Goal: Book appointment/travel/reservation

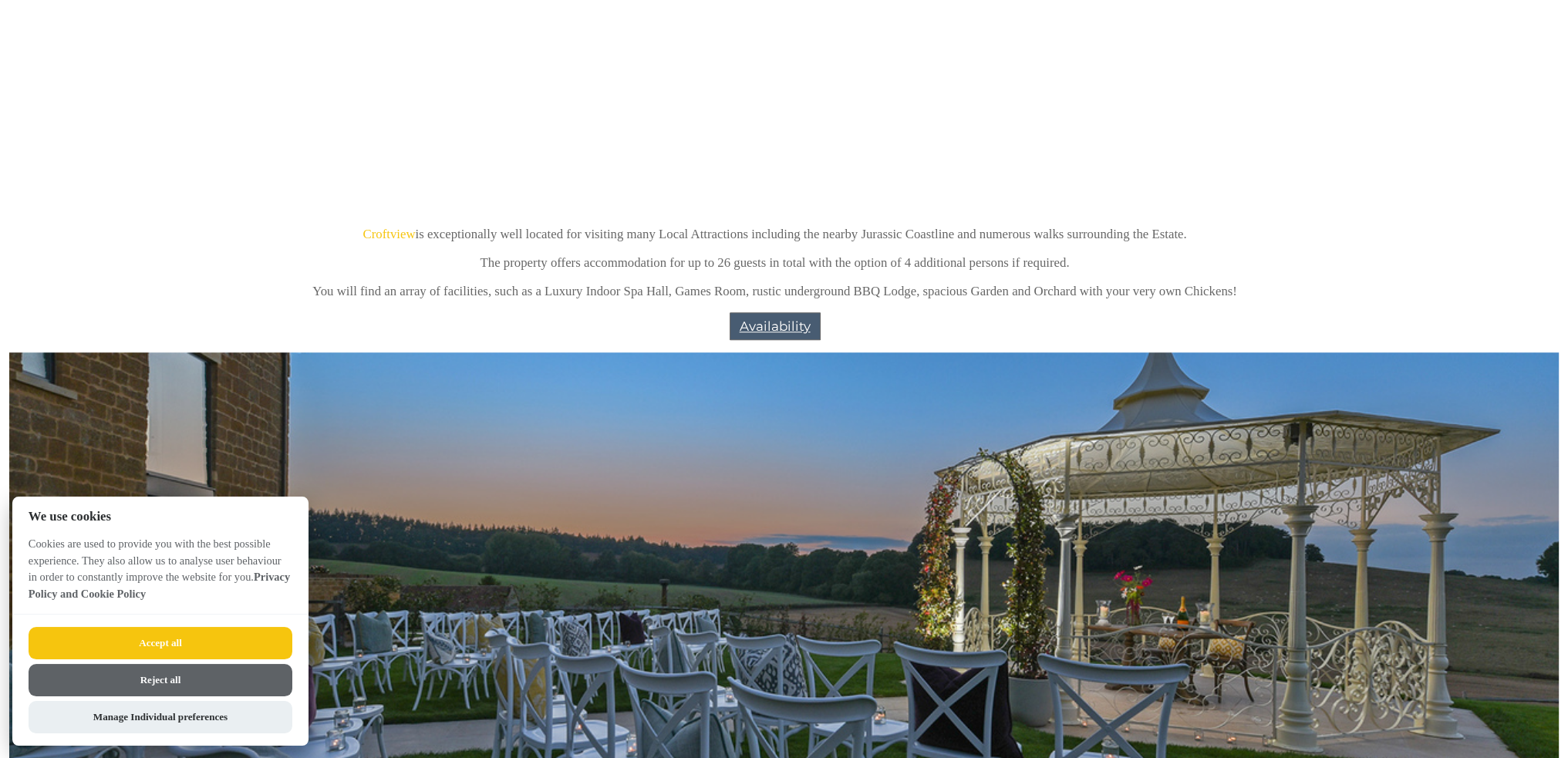
scroll to position [1388, 0]
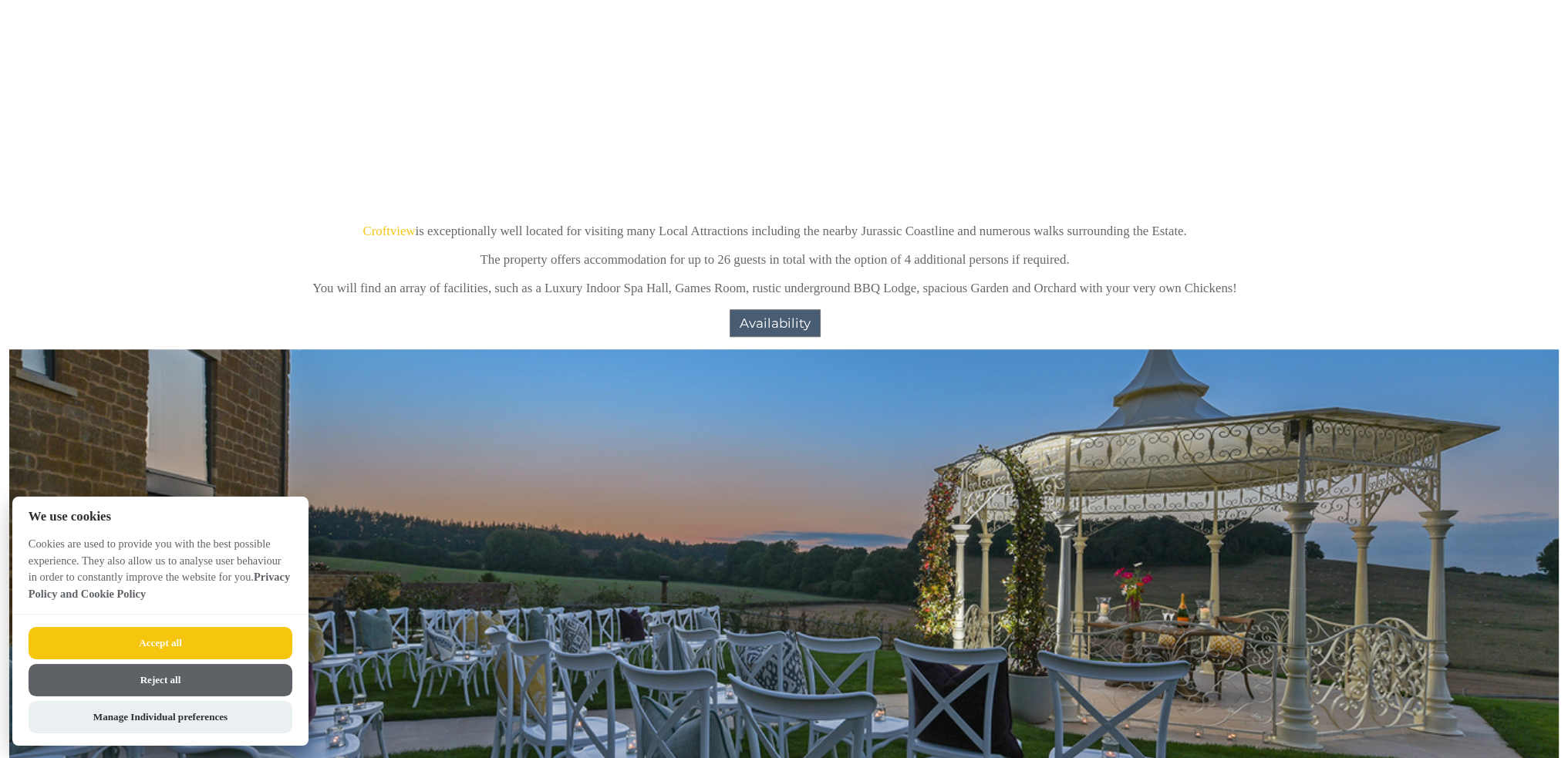
drag, startPoint x: 202, startPoint y: 640, endPoint x: 210, endPoint y: 630, distance: 12.8
click at [202, 640] on button "Accept all" at bounding box center [160, 643] width 264 height 33
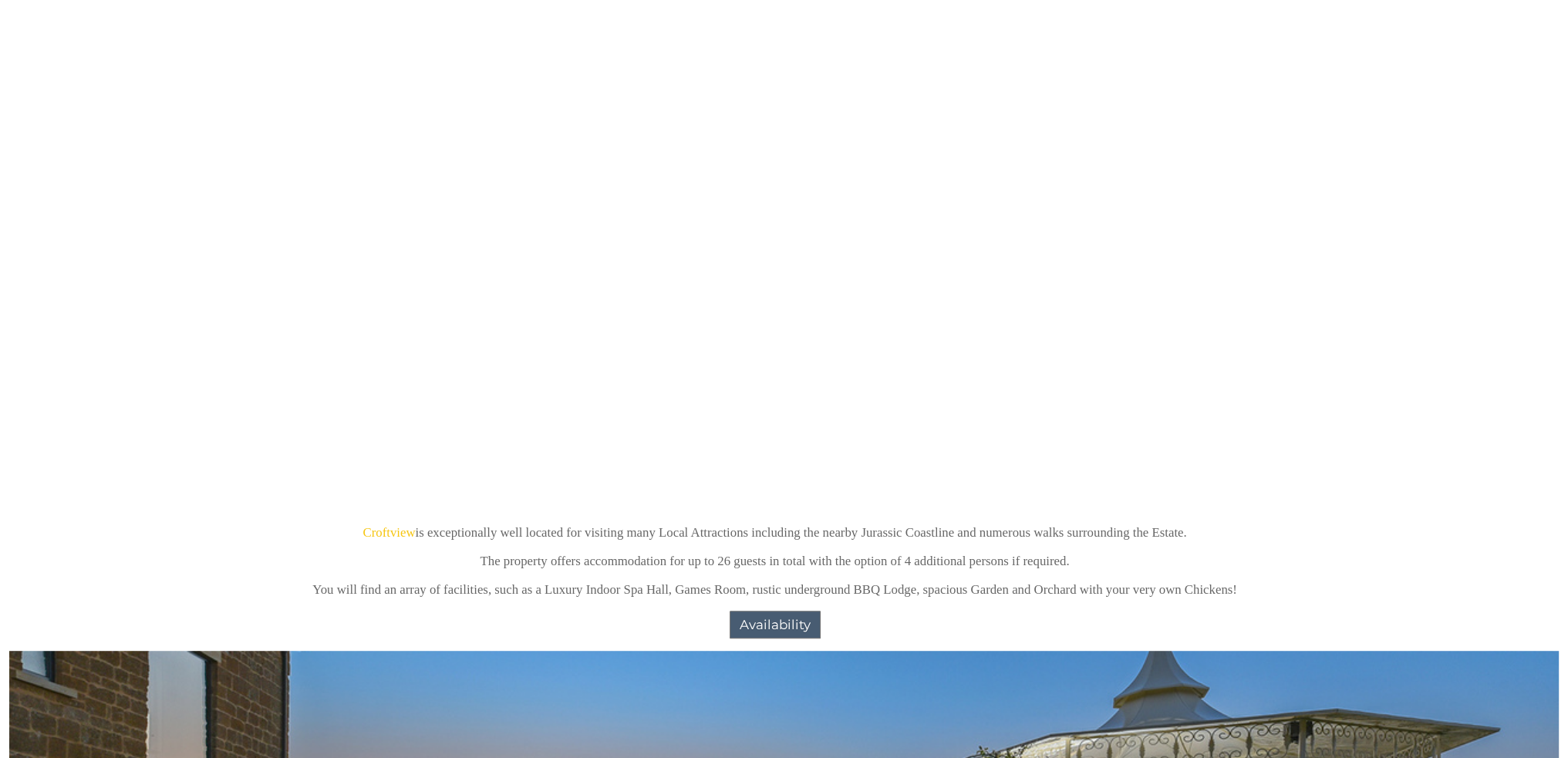
scroll to position [1388, 0]
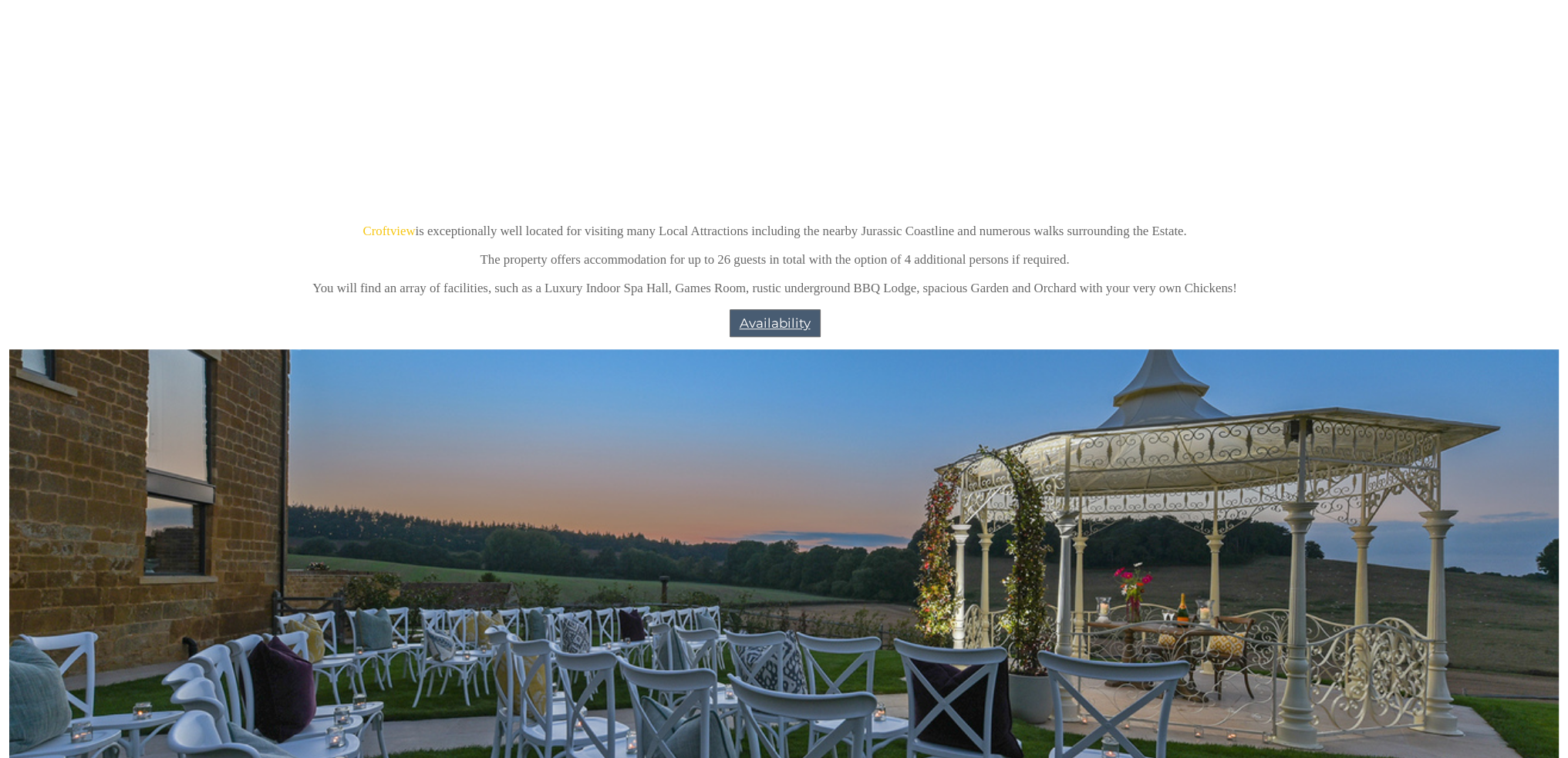
click at [775, 326] on link "Availability" at bounding box center [775, 322] width 91 height 27
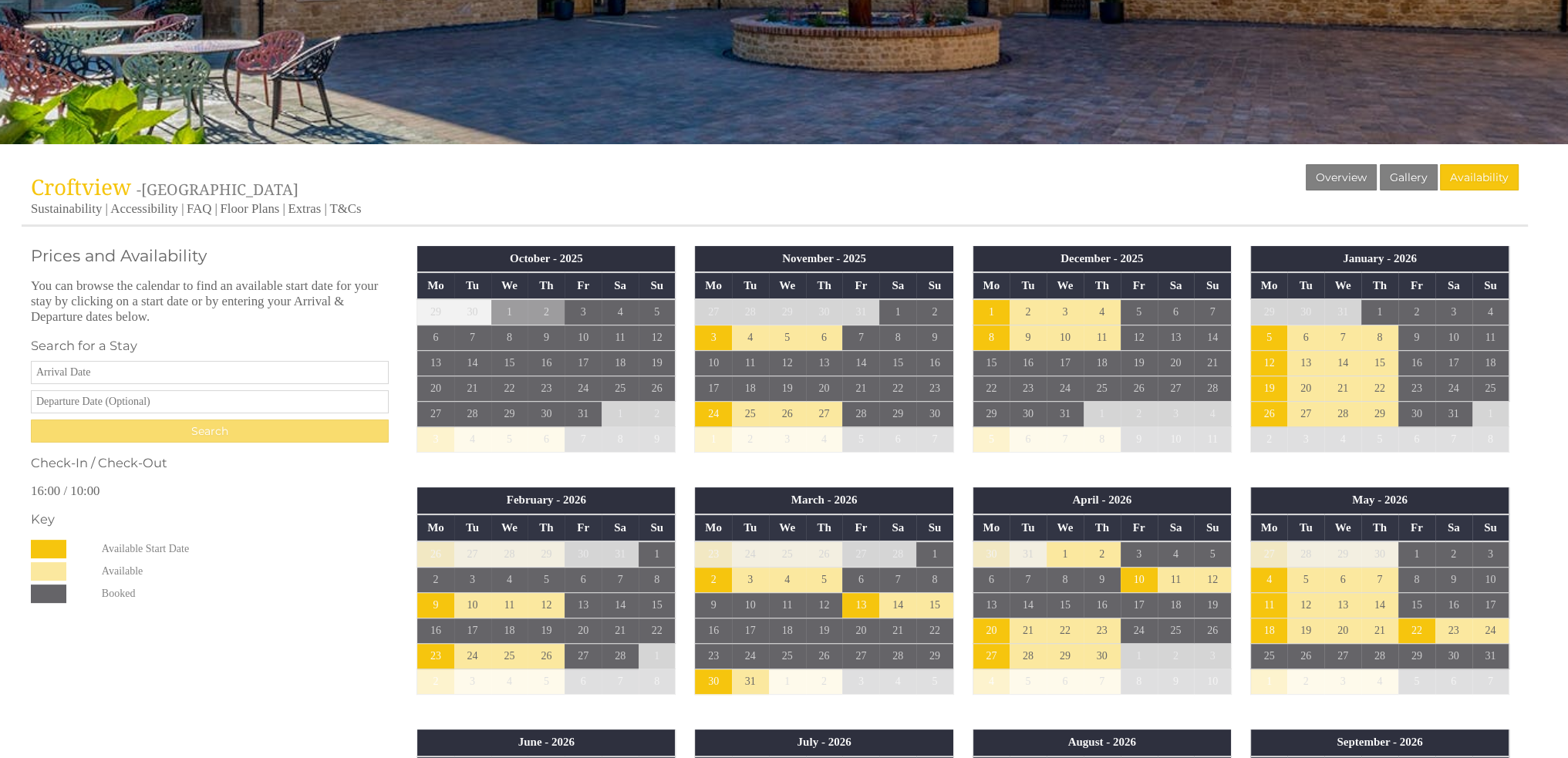
scroll to position [463, 0]
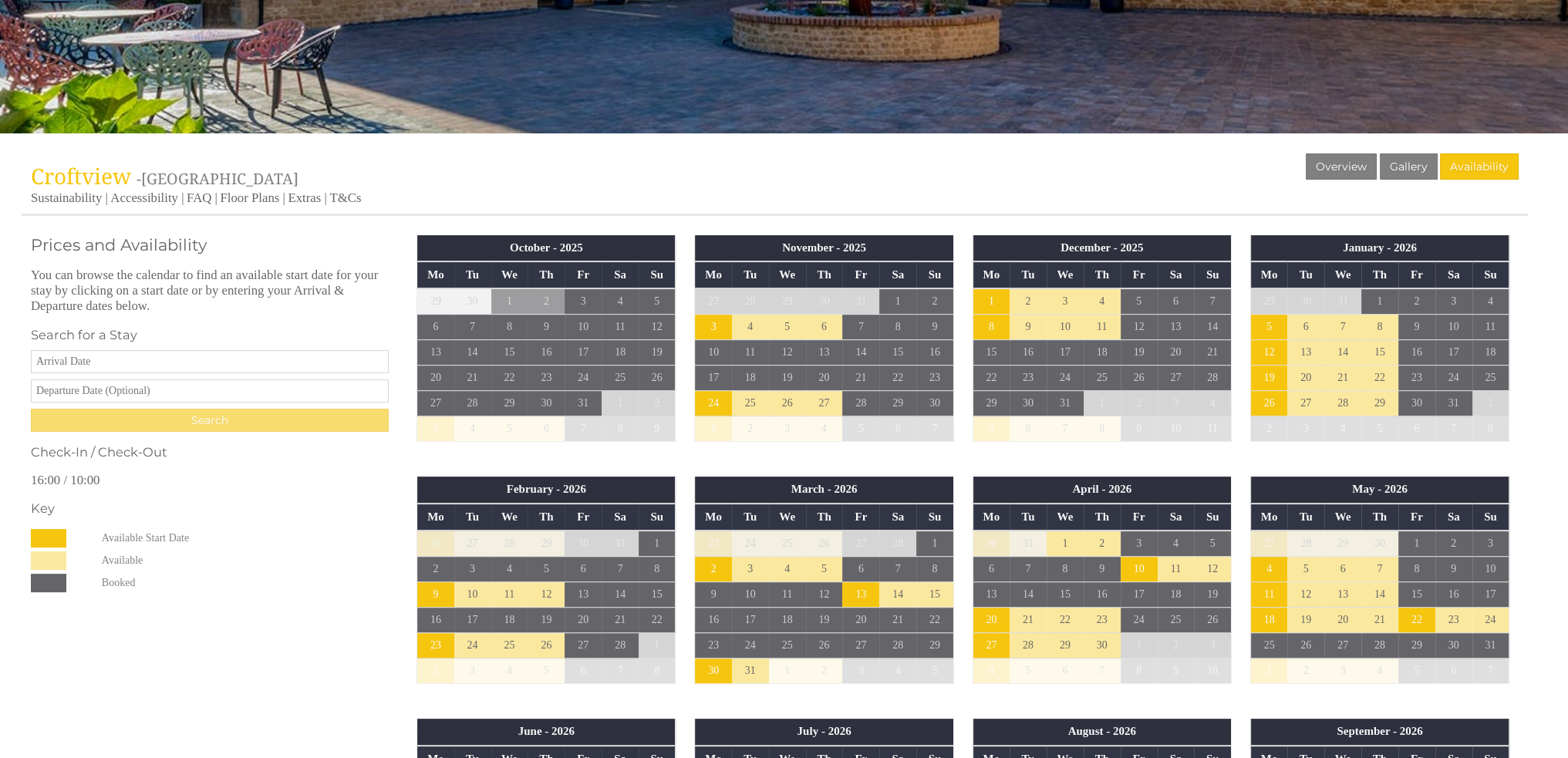
click at [108, 360] on input "Date" at bounding box center [210, 361] width 358 height 23
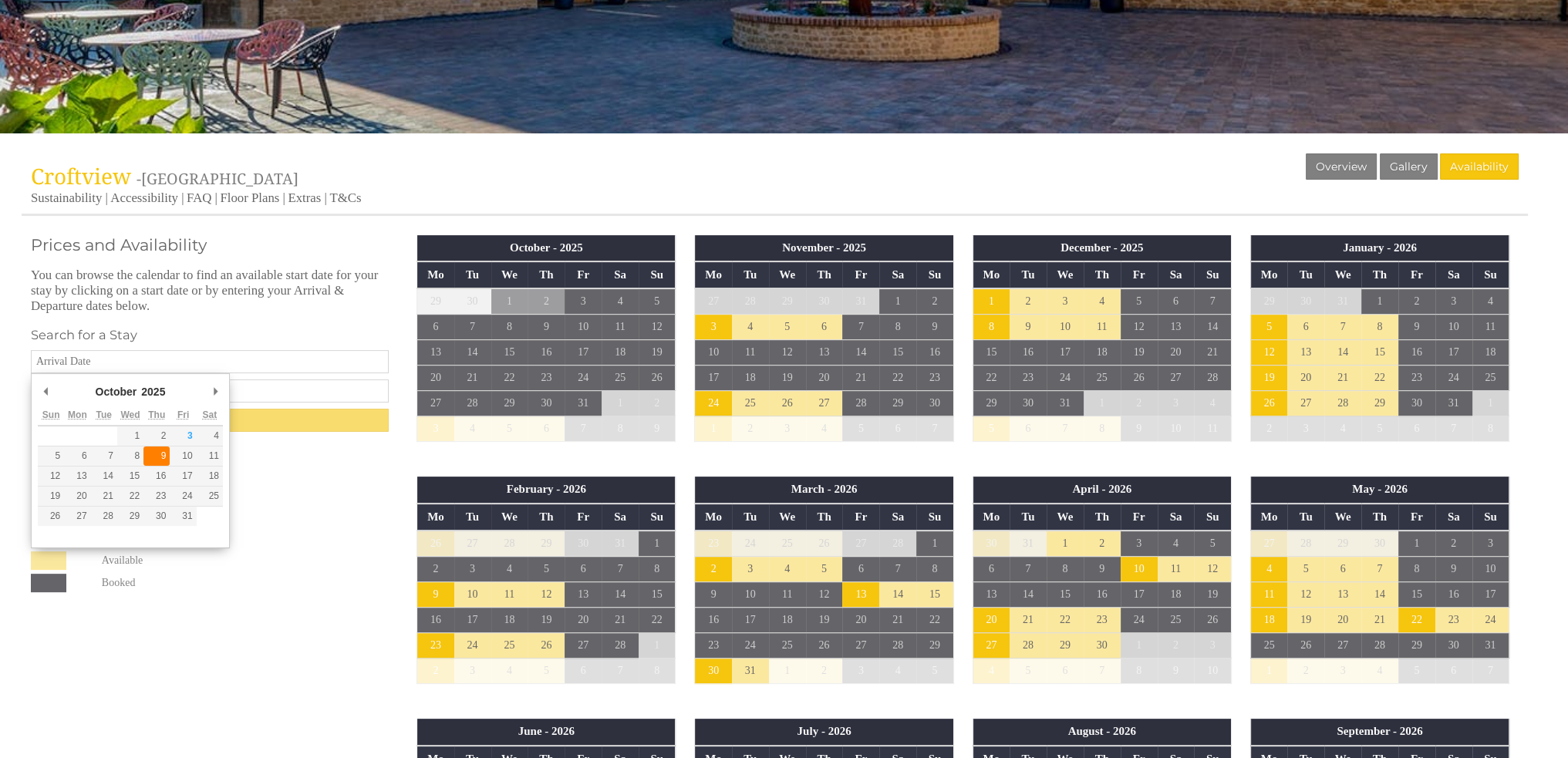
type input "[DATE]"
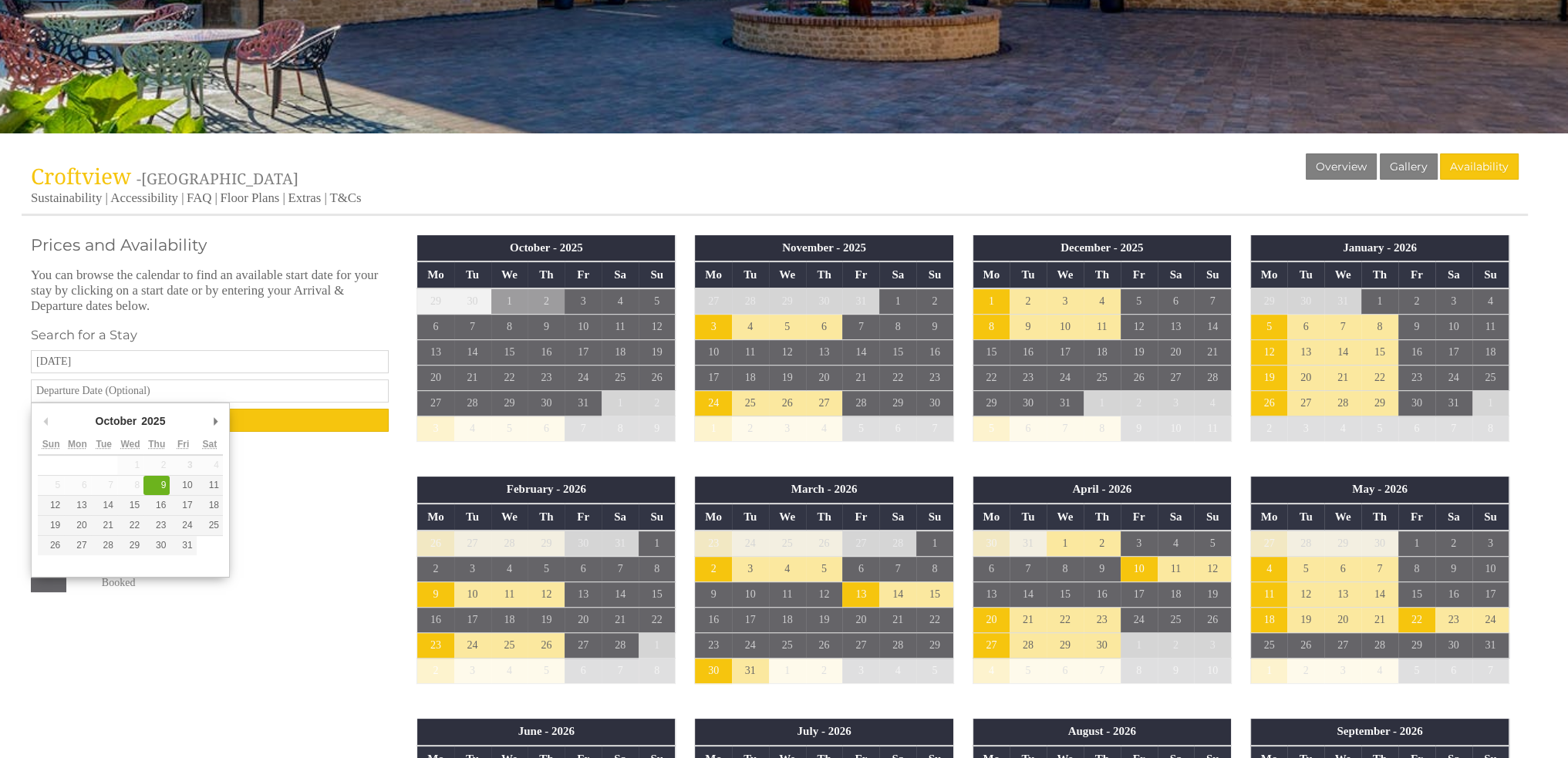
click at [98, 391] on input "text" at bounding box center [210, 391] width 358 height 23
type input "[DATE]"
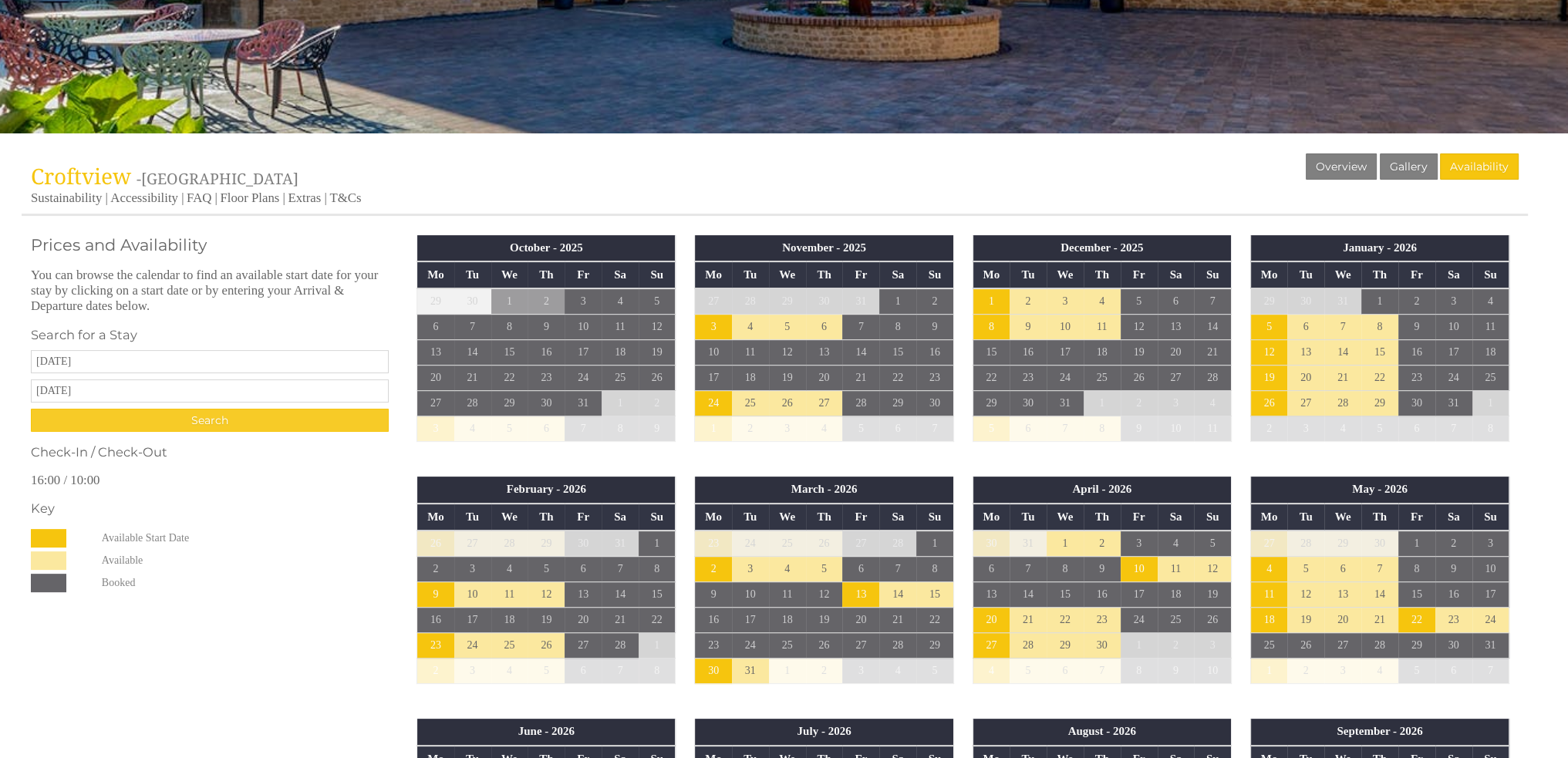
click at [151, 422] on input "Search" at bounding box center [210, 421] width 358 height 23
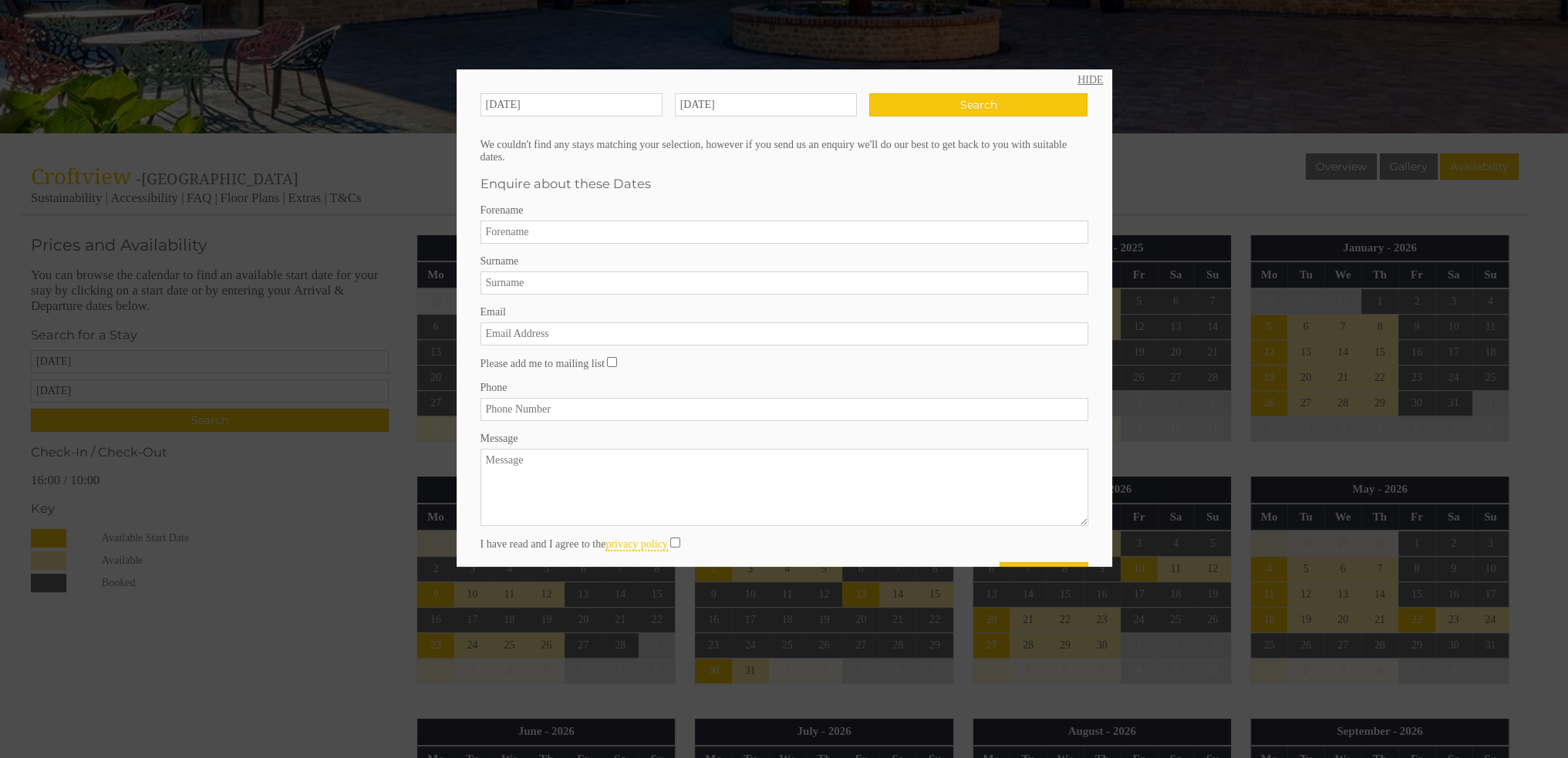
click at [1086, 81] on link "HIDE" at bounding box center [1090, 81] width 26 height 12
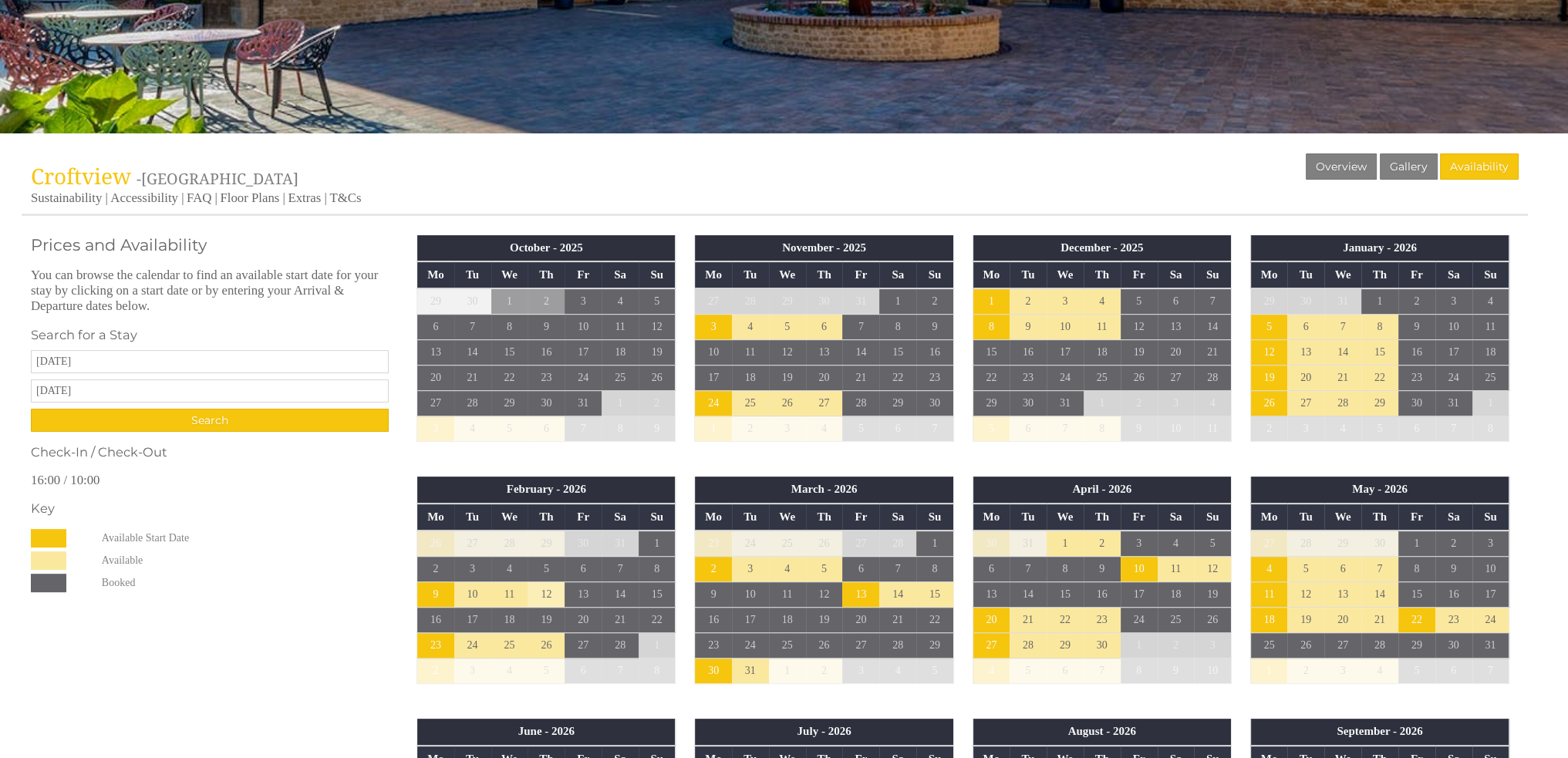
click at [540, 594] on td "12" at bounding box center [546, 595] width 37 height 26
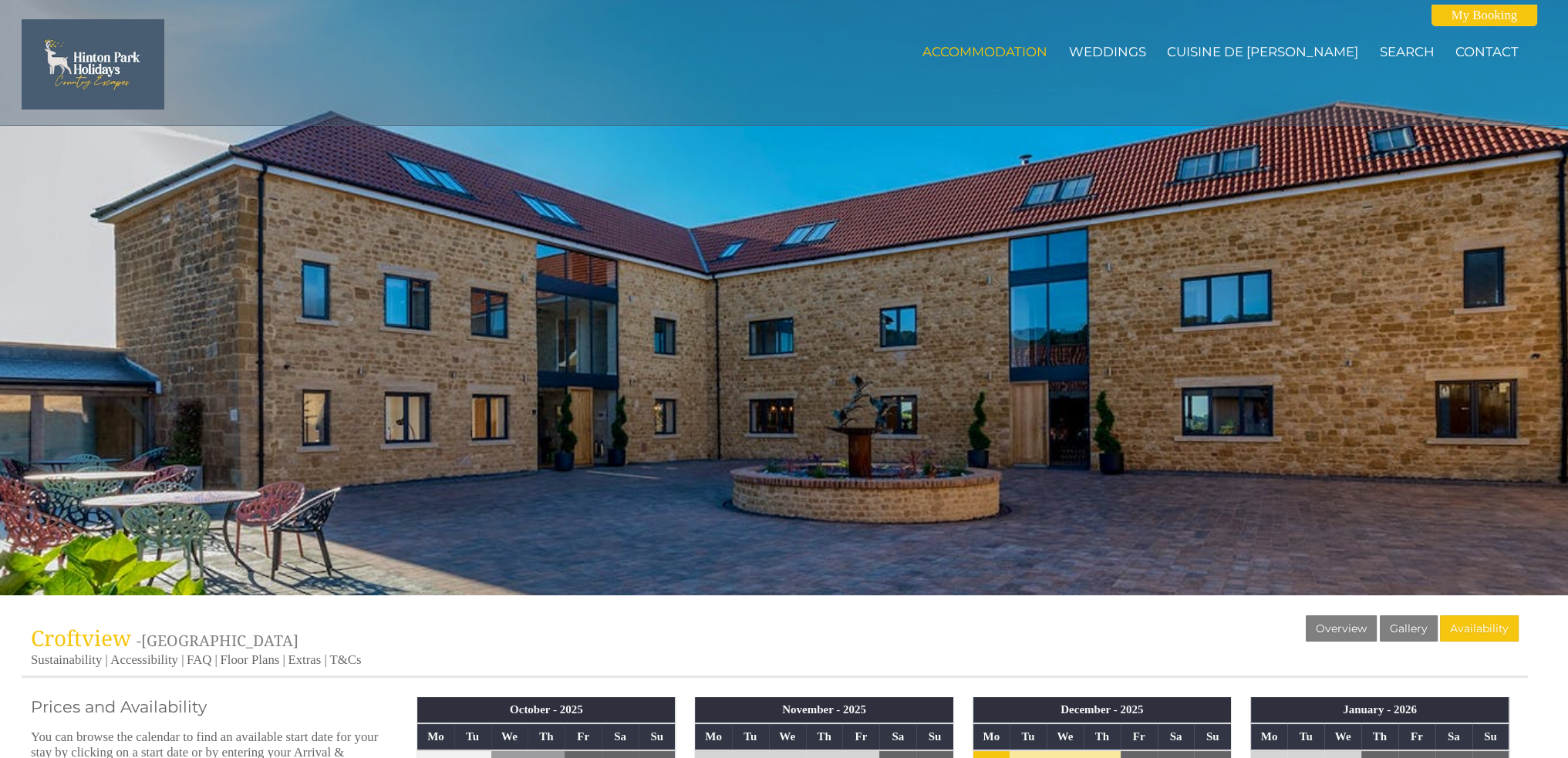
scroll to position [0, 0]
